Goal: Task Accomplishment & Management: Manage account settings

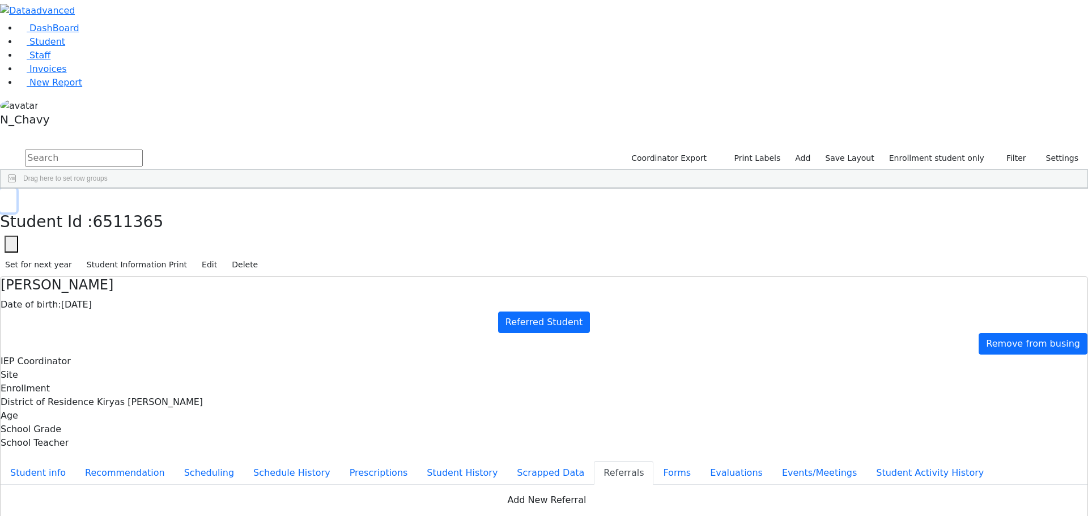
click at [16, 189] on button "button" at bounding box center [8, 201] width 16 height 24
click at [65, 47] on link "Student" at bounding box center [41, 41] width 47 height 11
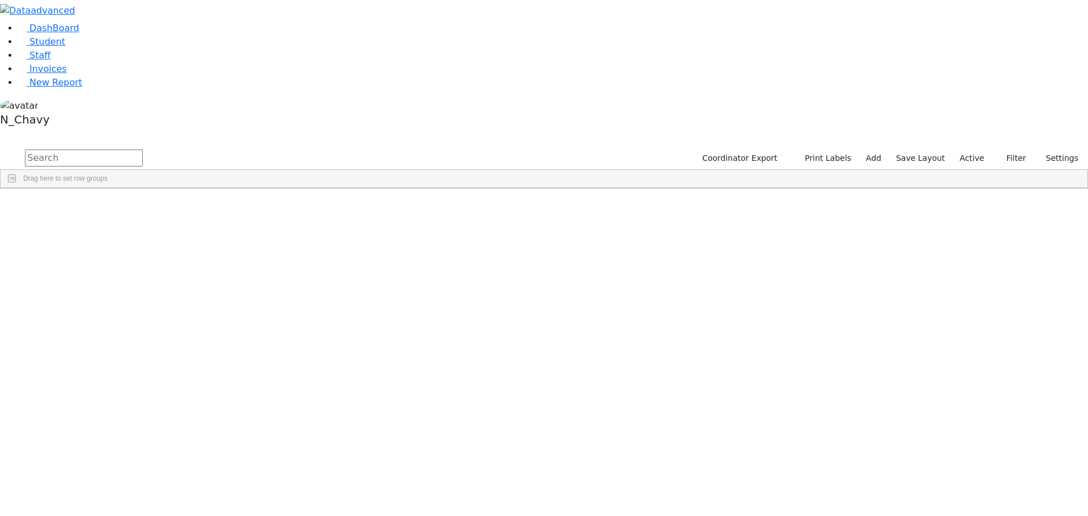
click at [143, 150] on input "text" at bounding box center [84, 158] width 118 height 17
type input "englan"
click at [116, 207] on div "Englander" at bounding box center [87, 215] width 58 height 16
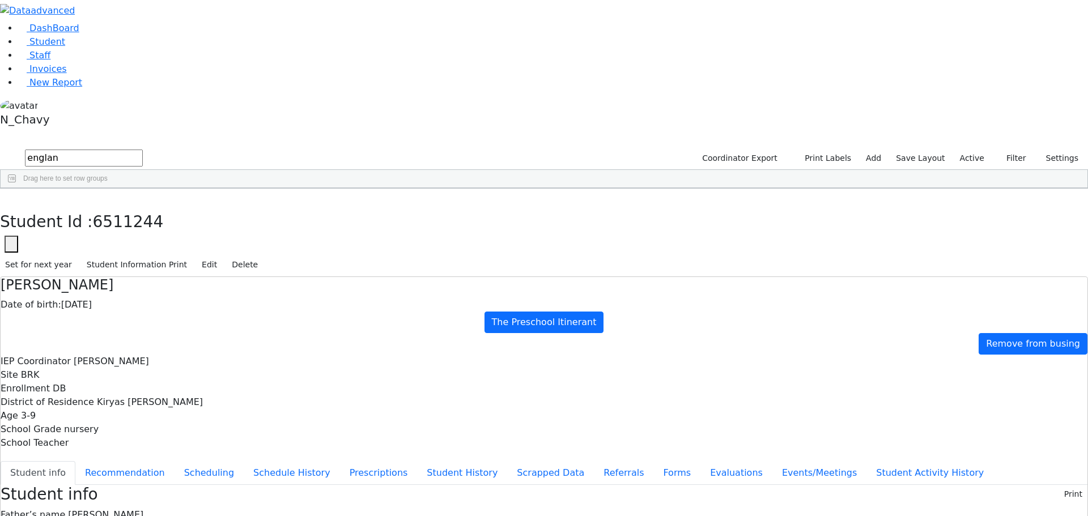
click at [305, 461] on ul "Student info Recommendation Scheduling Schedule History Prescriptions Student H…" at bounding box center [544, 473] width 1087 height 24
click at [175, 461] on button "Recommendation" at bounding box center [124, 473] width 99 height 24
checkbox input "true"
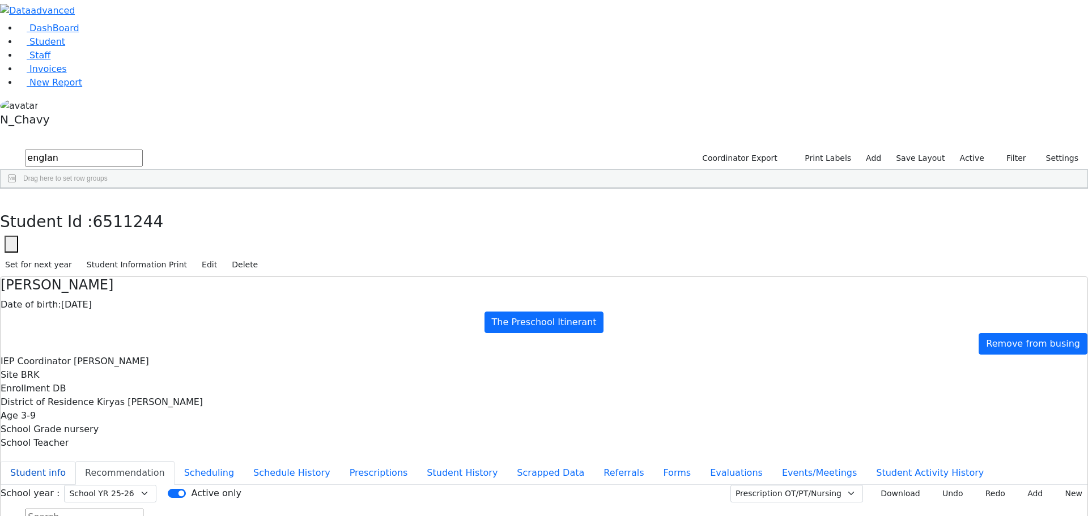
click at [75, 461] on button "Student info" at bounding box center [38, 473] width 75 height 24
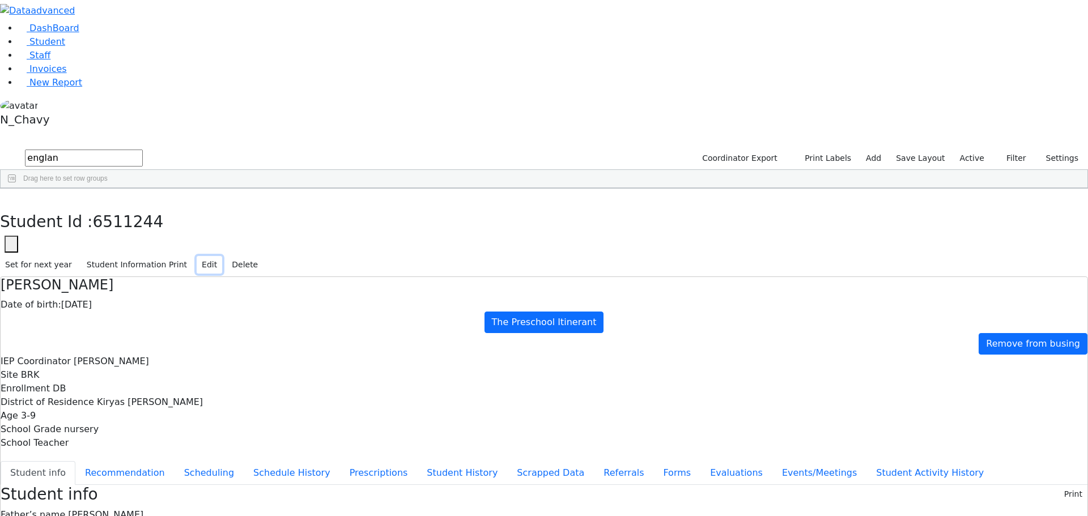
click at [222, 256] on button "Edit" at bounding box center [210, 265] width 26 height 18
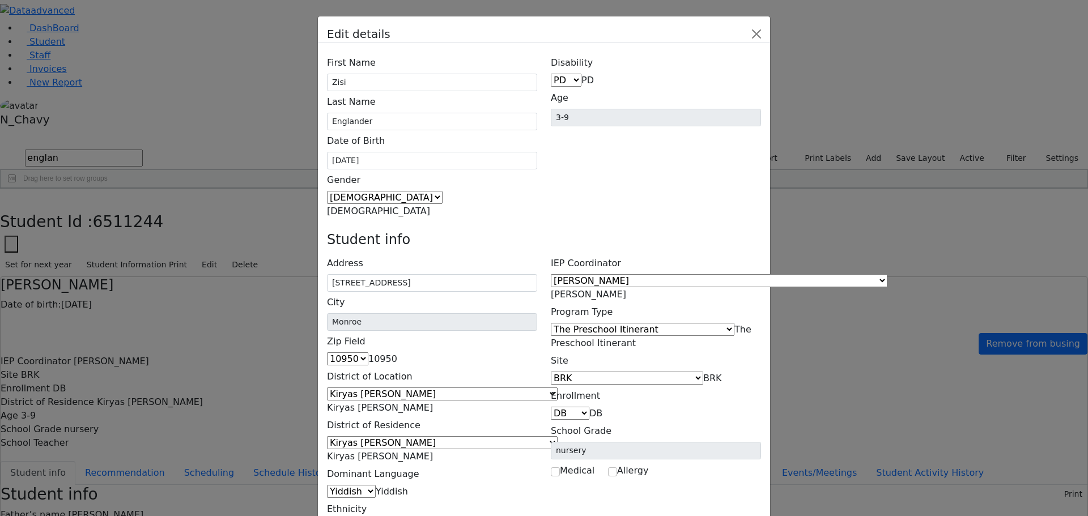
click at [678, 324] on span "The Preschool Itinerant" at bounding box center [651, 336] width 201 height 24
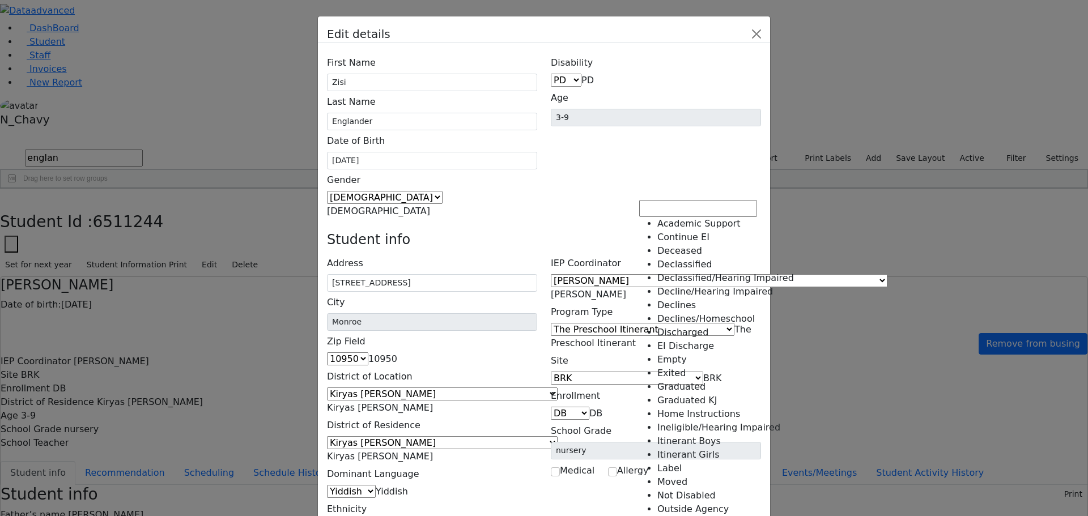
scroll to position [286, 0]
select select "35"
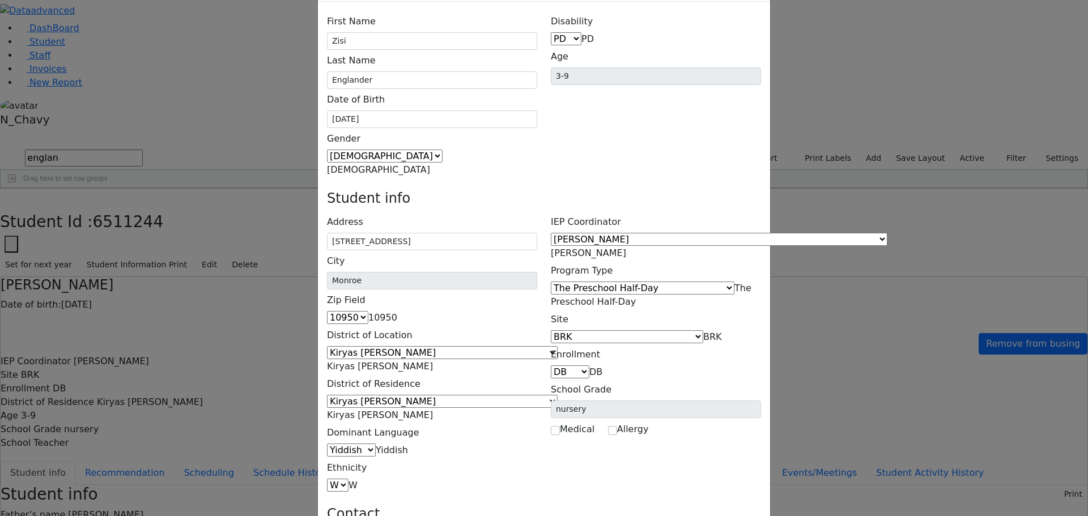
scroll to position [73, 0]
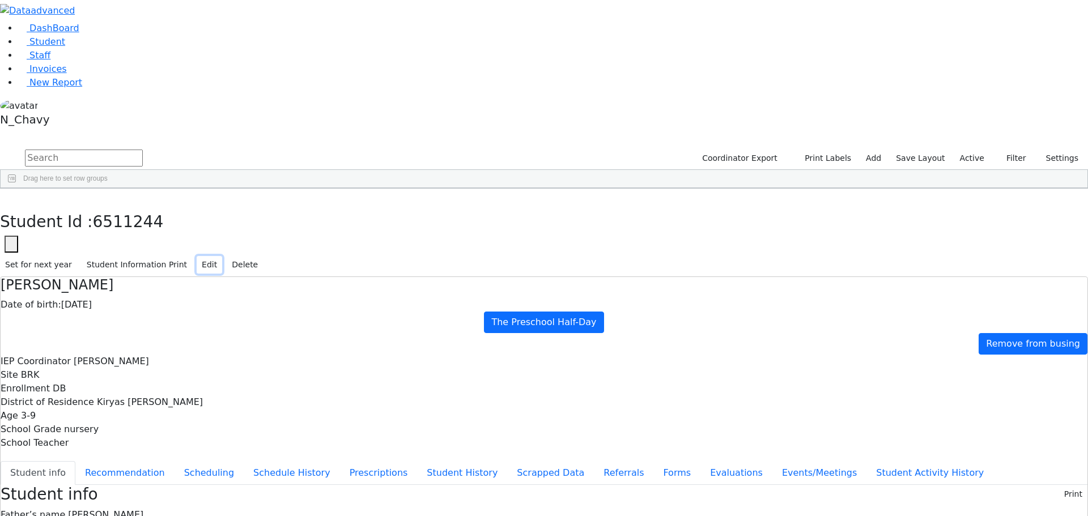
click at [222, 256] on button "Edit" at bounding box center [210, 265] width 26 height 18
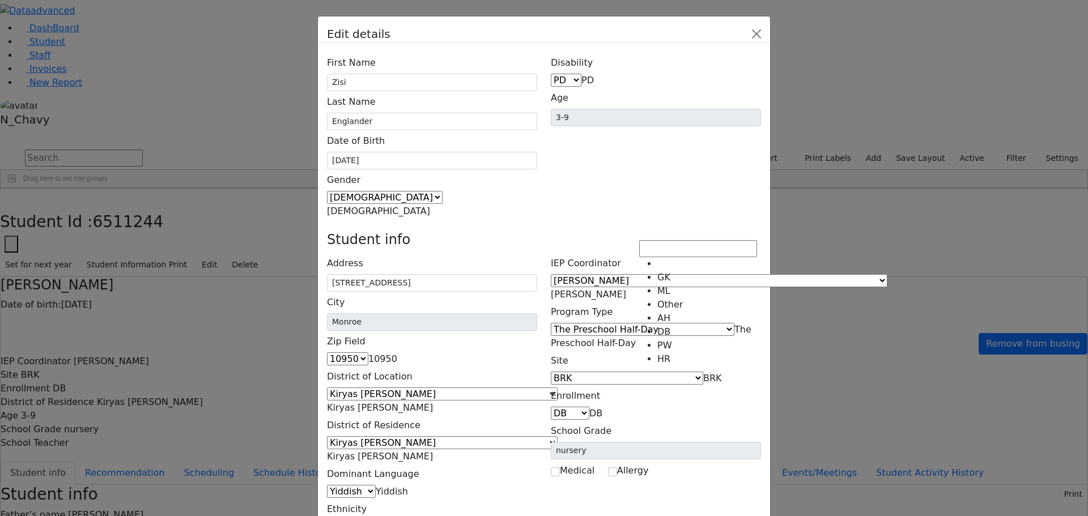
click at [602, 408] on span "DB" at bounding box center [595, 413] width 13 height 11
select select "7"
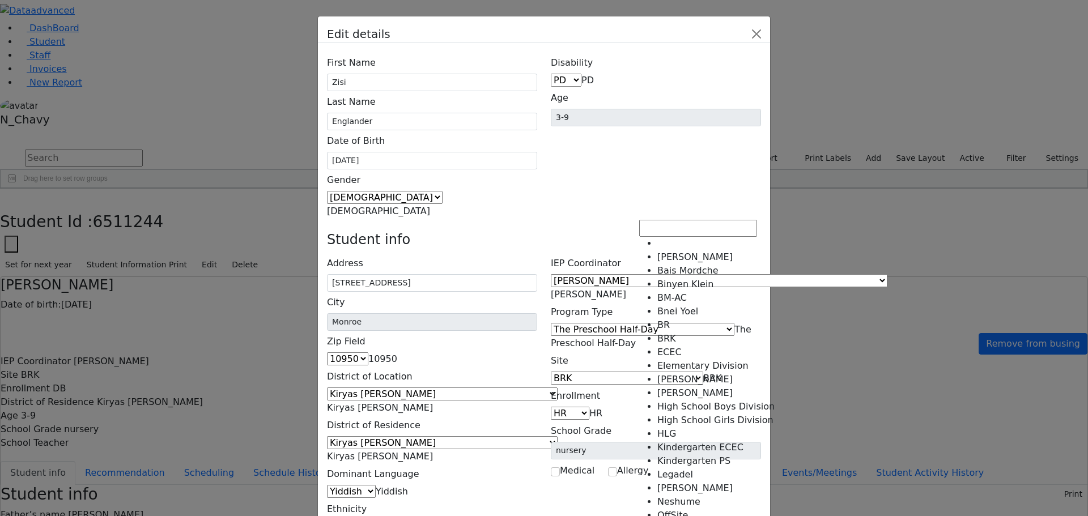
click at [703, 373] on span "BRK" at bounding box center [712, 378] width 19 height 11
select select "9"
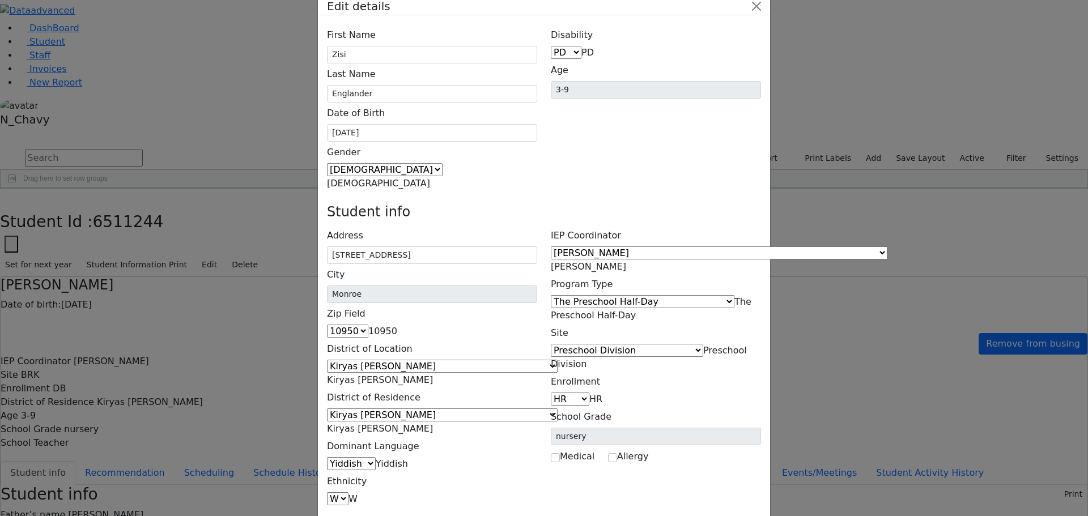
scroll to position [41, 0]
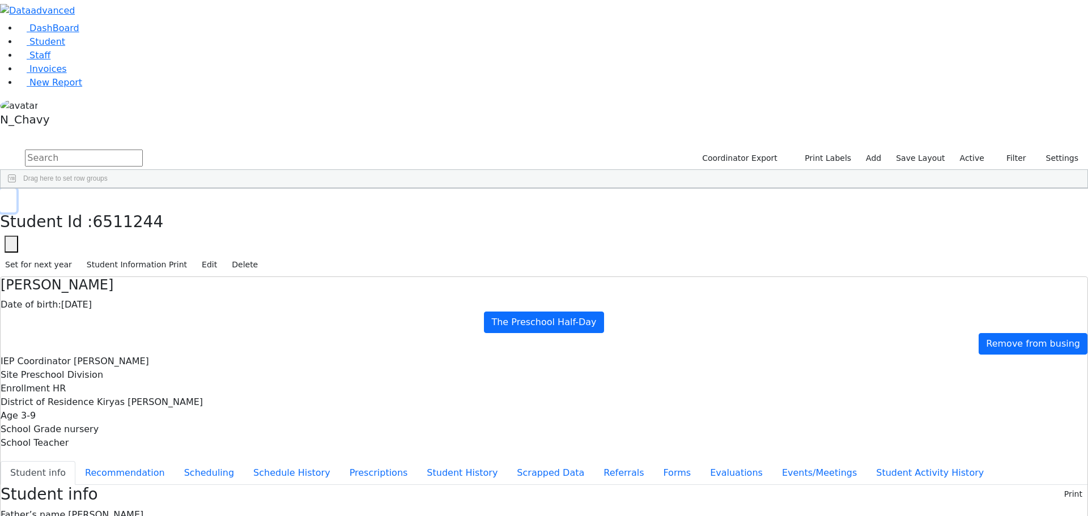
click at [16, 189] on button "button" at bounding box center [8, 201] width 16 height 24
